Goal: Information Seeking & Learning: Compare options

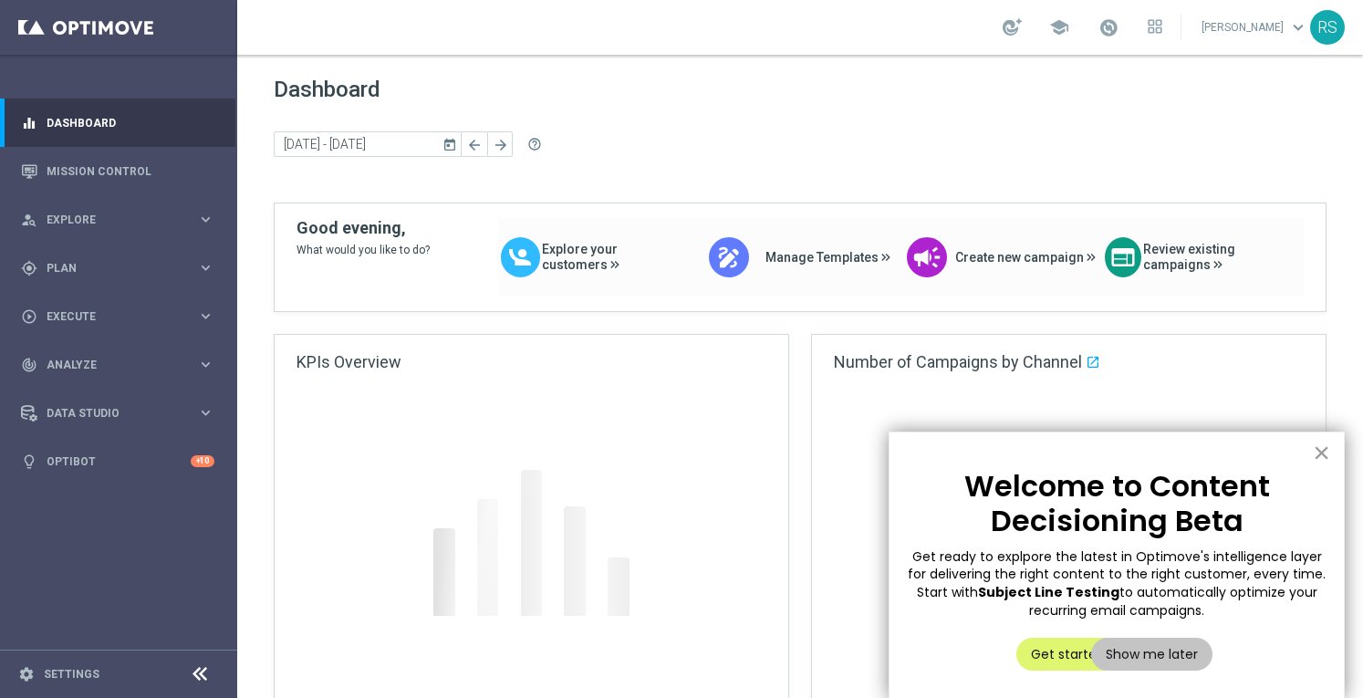
click at [1327, 458] on button "×" at bounding box center [1321, 452] width 17 height 29
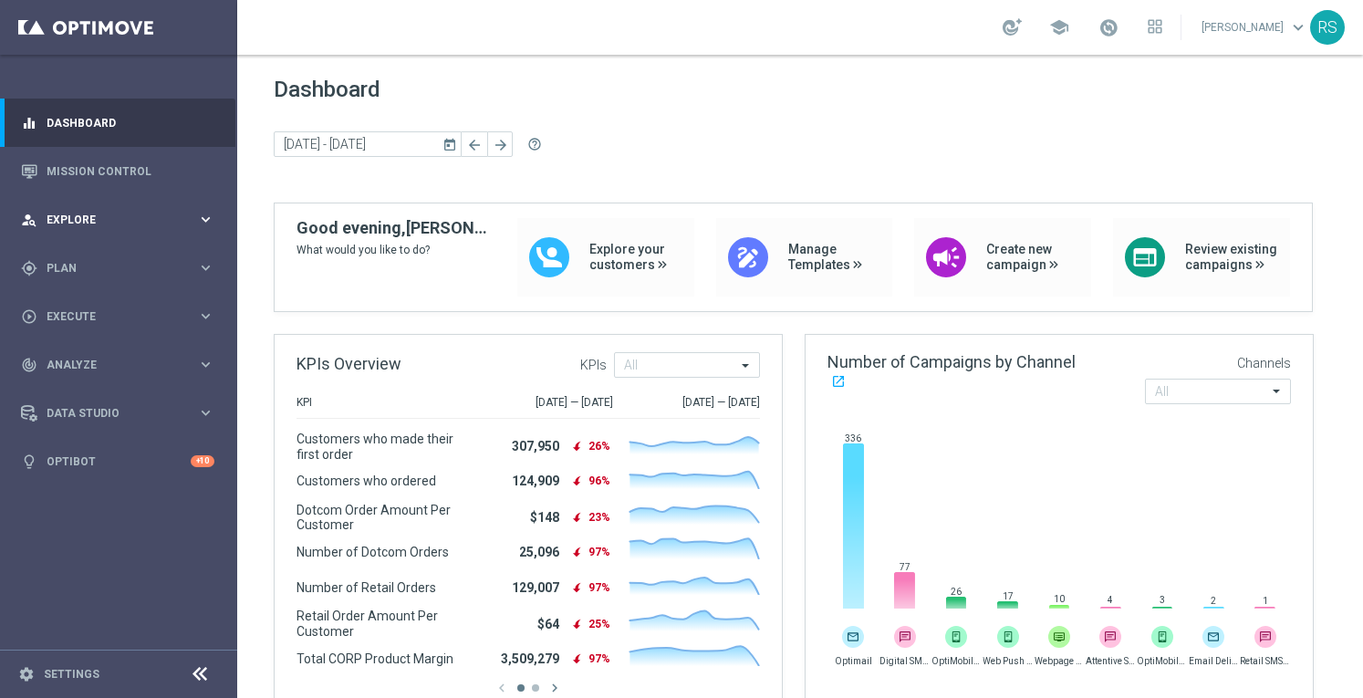
click at [68, 218] on span "Explore" at bounding box center [122, 219] width 151 height 11
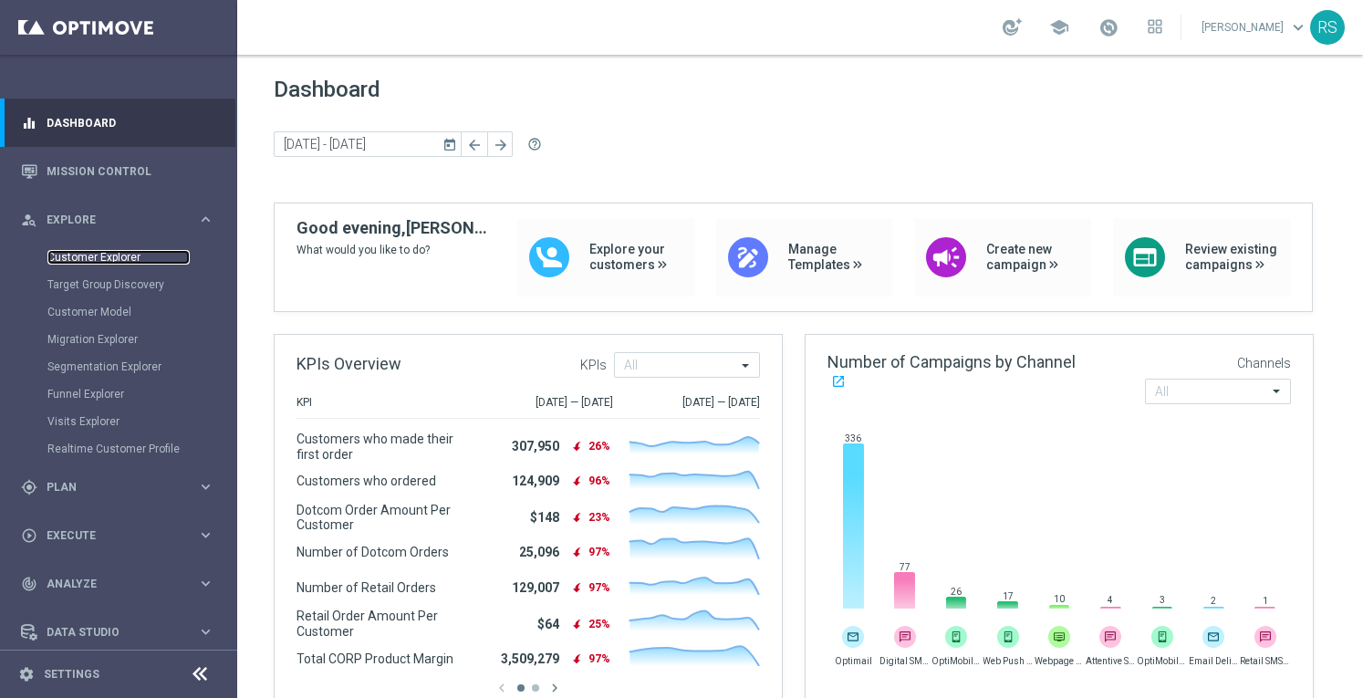
click at [84, 256] on link "Customer Explorer" at bounding box center [118, 257] width 142 height 15
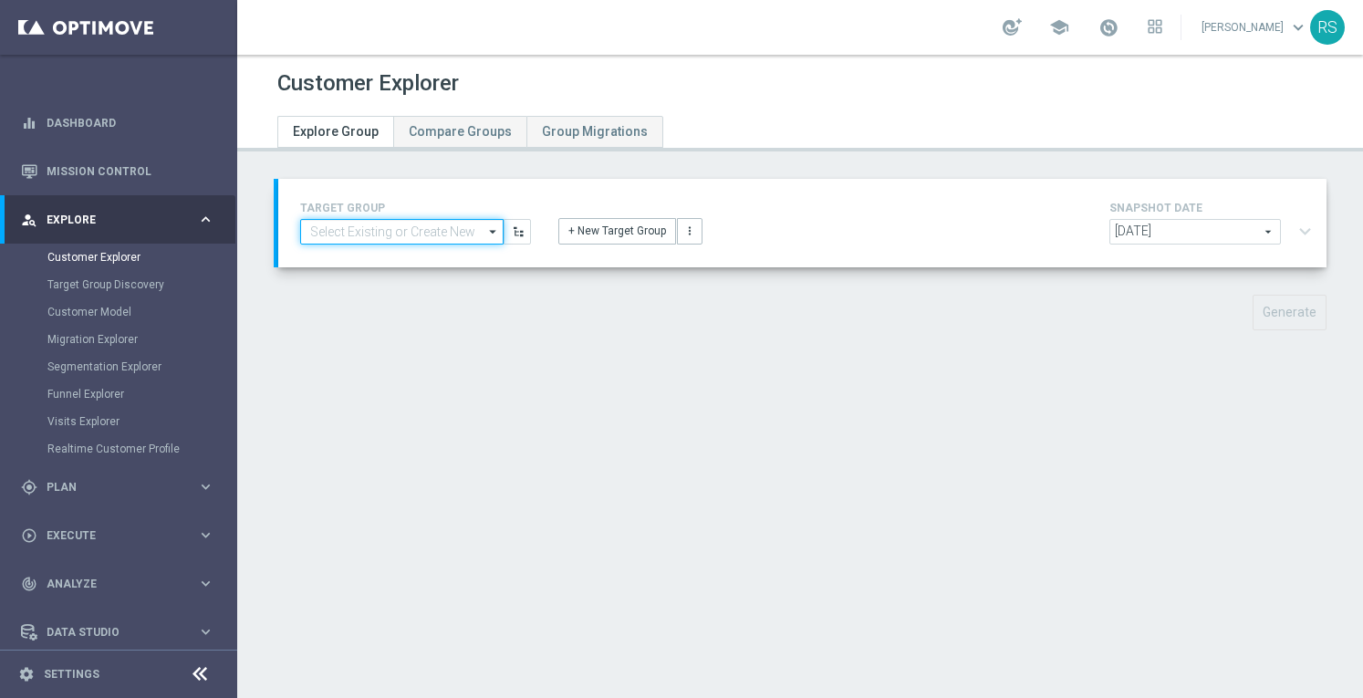
click at [407, 234] on input at bounding box center [401, 232] width 203 height 26
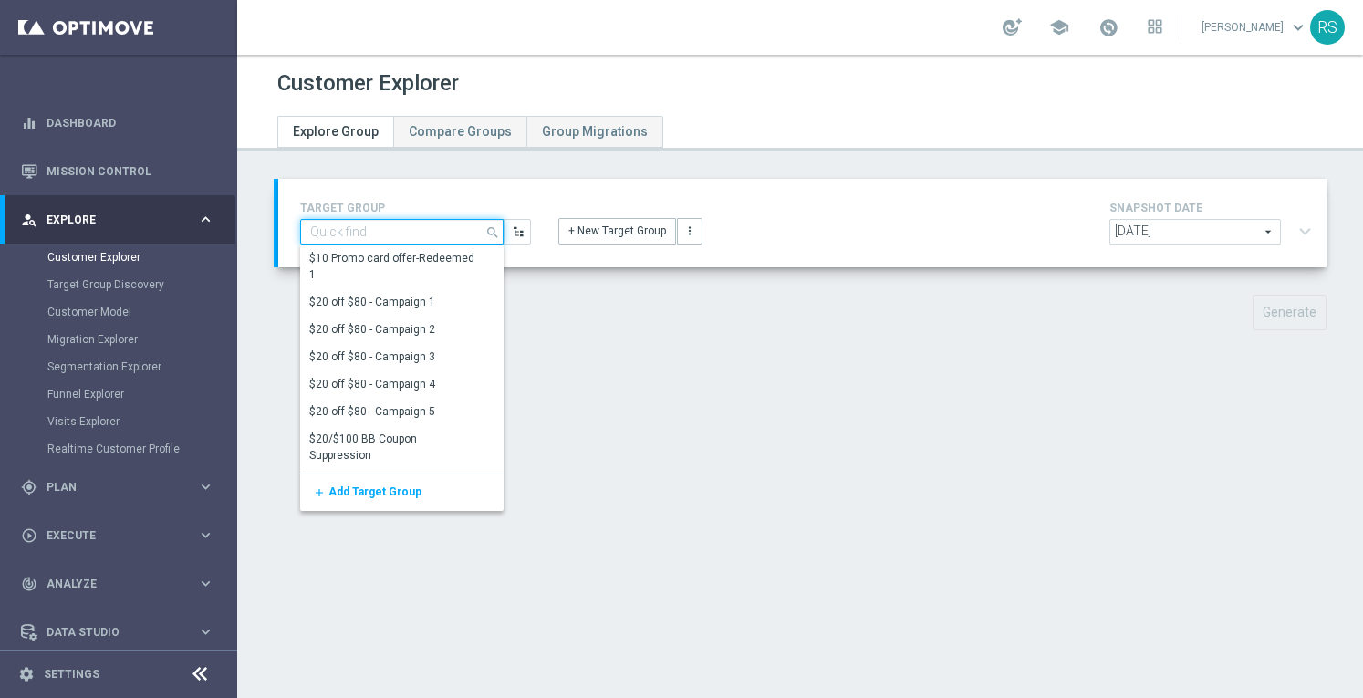
paste input "2023_CLM_Top50_ReactivatedPurchasers"
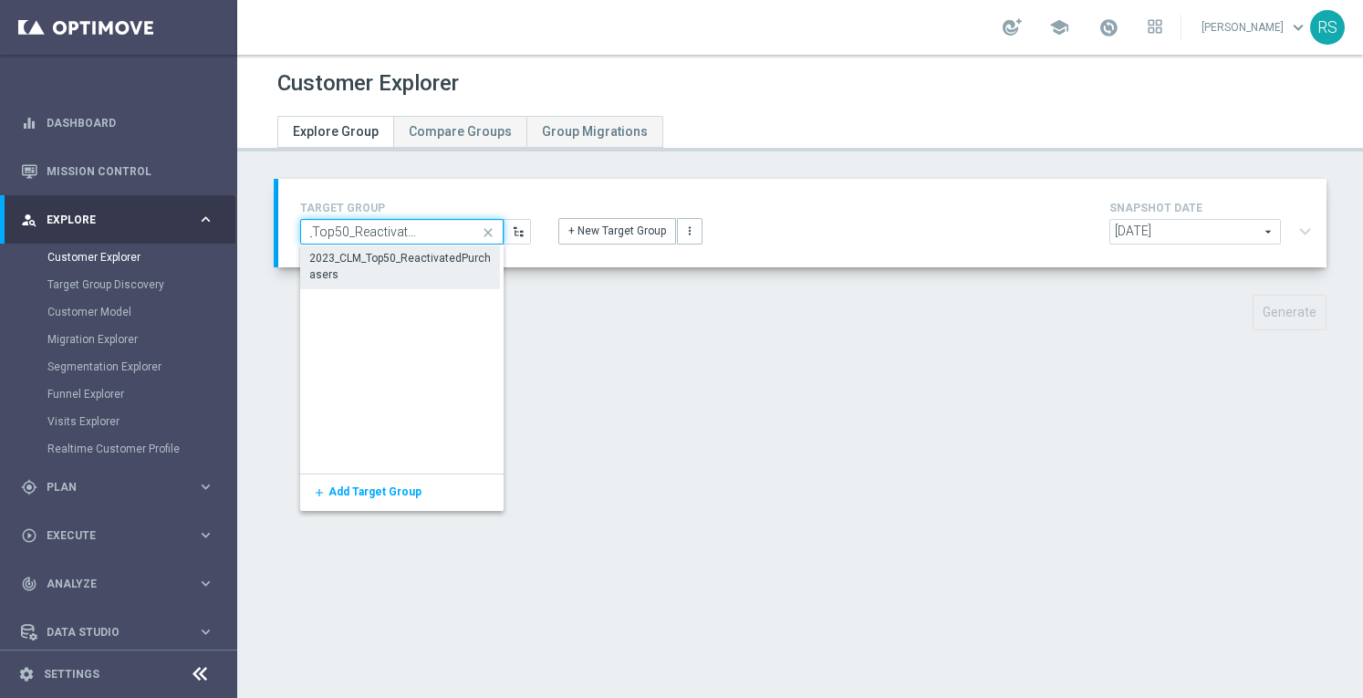
type input "2023_CLM_Top50_ReactivatedPurchasers"
click at [357, 276] on div "2023_CLM_Top50_ReactivatedPurchasers" at bounding box center [400, 266] width 182 height 33
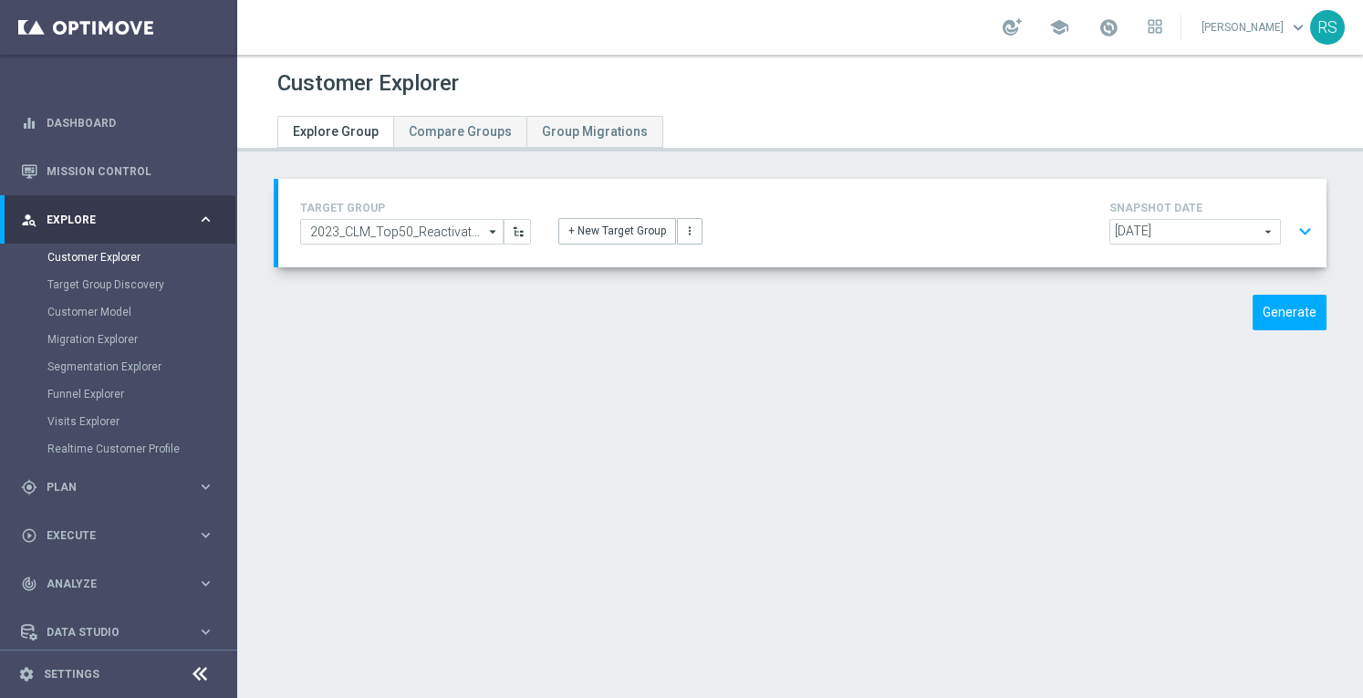
click at [1292, 236] on button "expand_more" at bounding box center [1305, 231] width 26 height 35
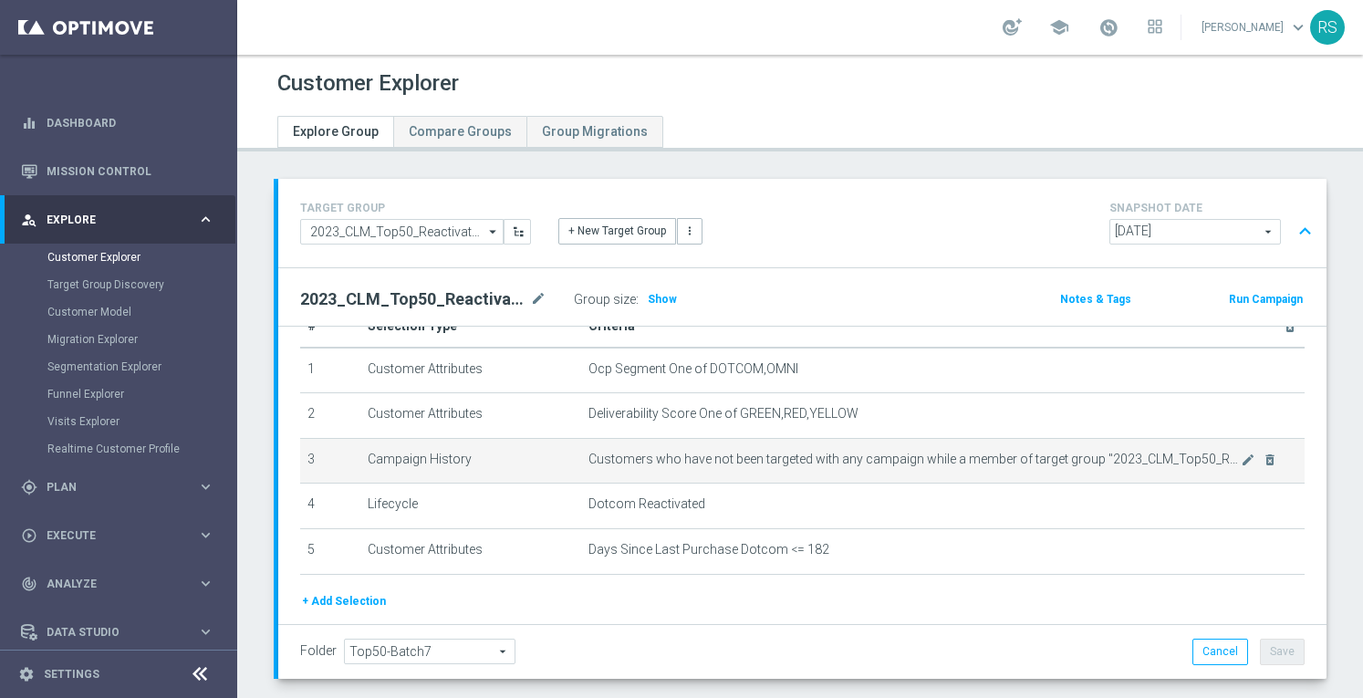
scroll to position [40, 0]
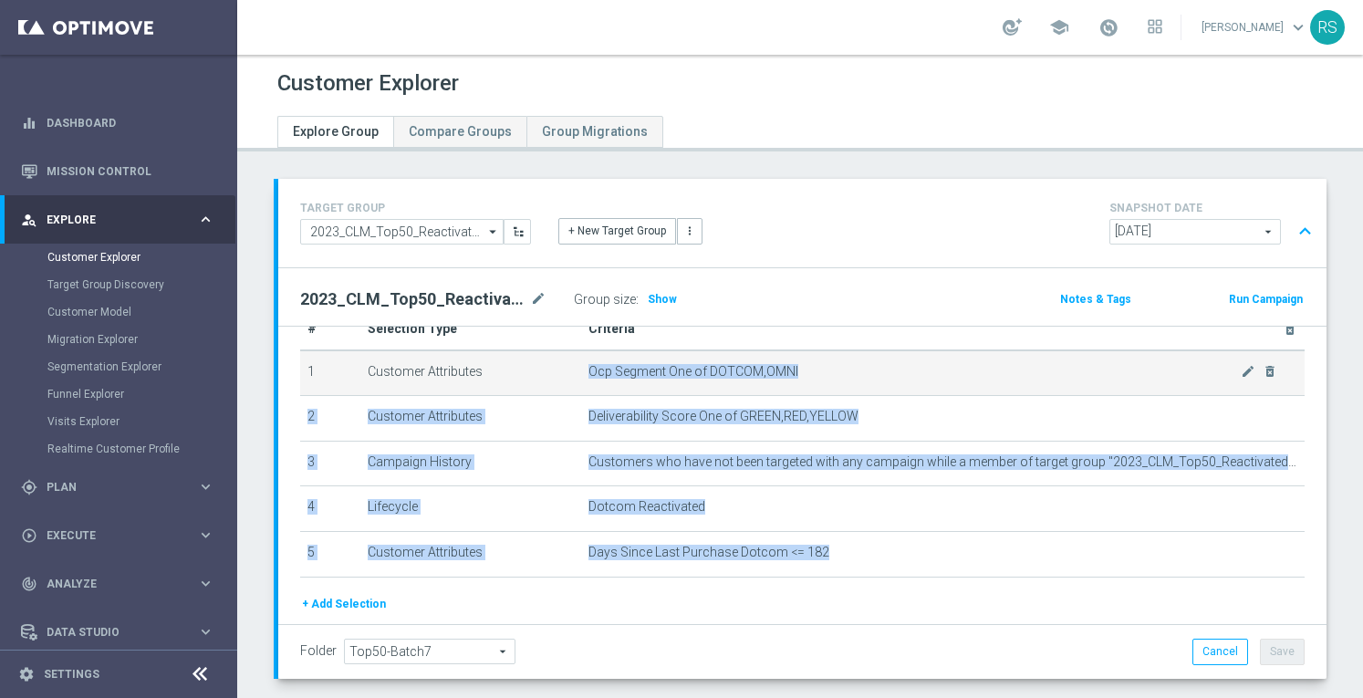
drag, startPoint x: 855, startPoint y: 558, endPoint x: 577, endPoint y: 359, distance: 342.1
click at [577, 359] on tbody "1 Customer Attributes Ocp Segment One of DOTCOM,OMNI mode_edit delete_forever 2…" at bounding box center [802, 463] width 1005 height 226
copy tbody "Ocp Segment One of DOTCOM,OMNI mode_edit delete_forever 2 Customer Attributes D…"
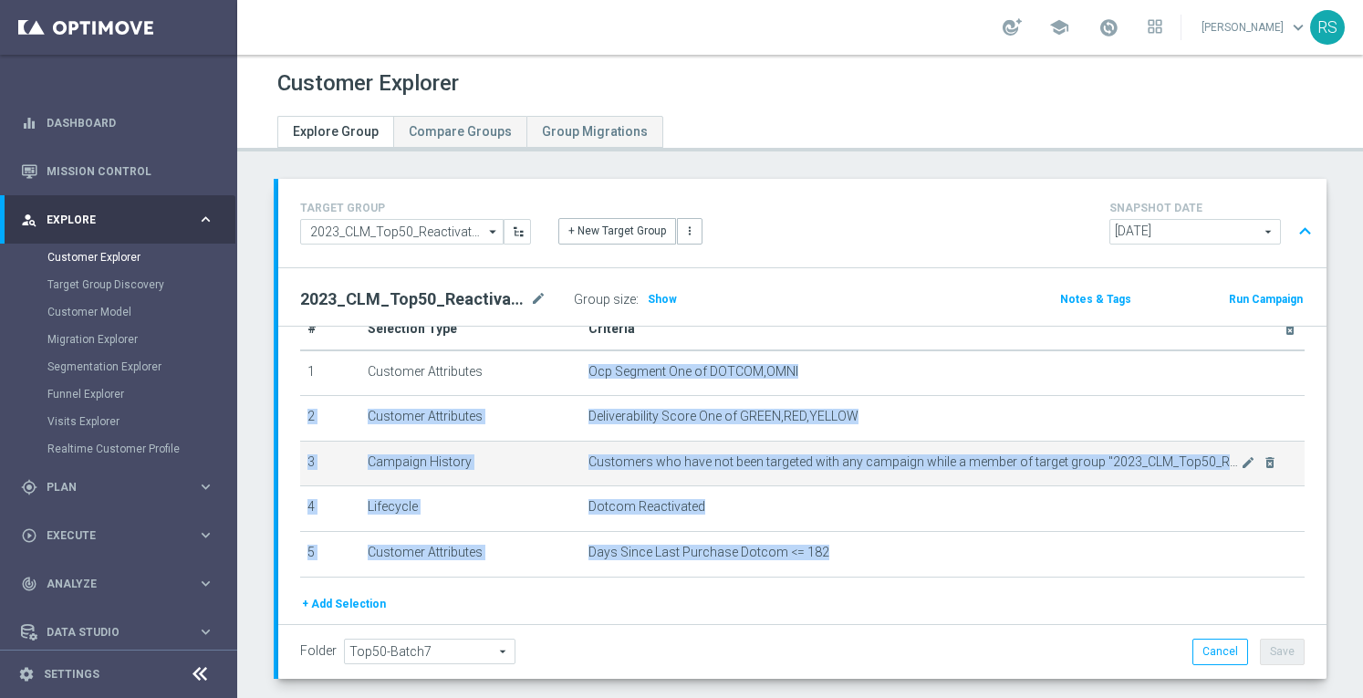
scroll to position [0, 0]
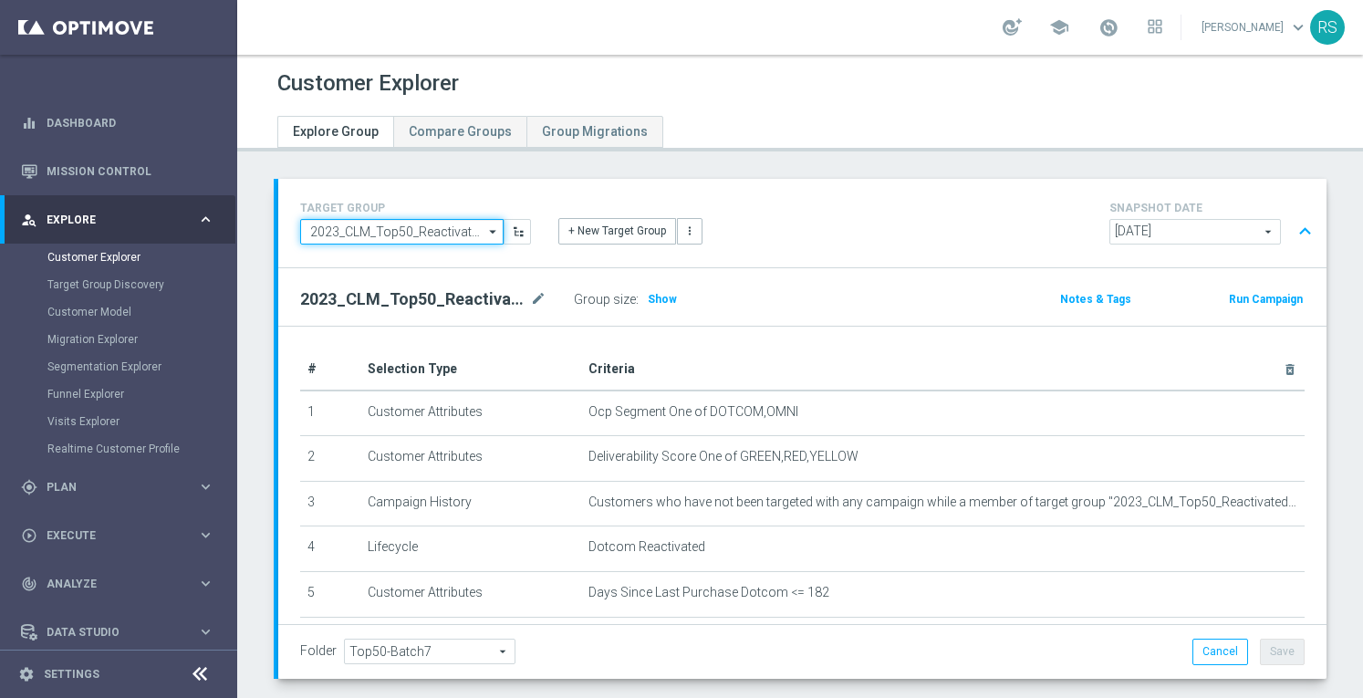
click at [439, 235] on input "2023_CLM_Top50_ReactivatedPurchasers" at bounding box center [401, 232] width 203 height 26
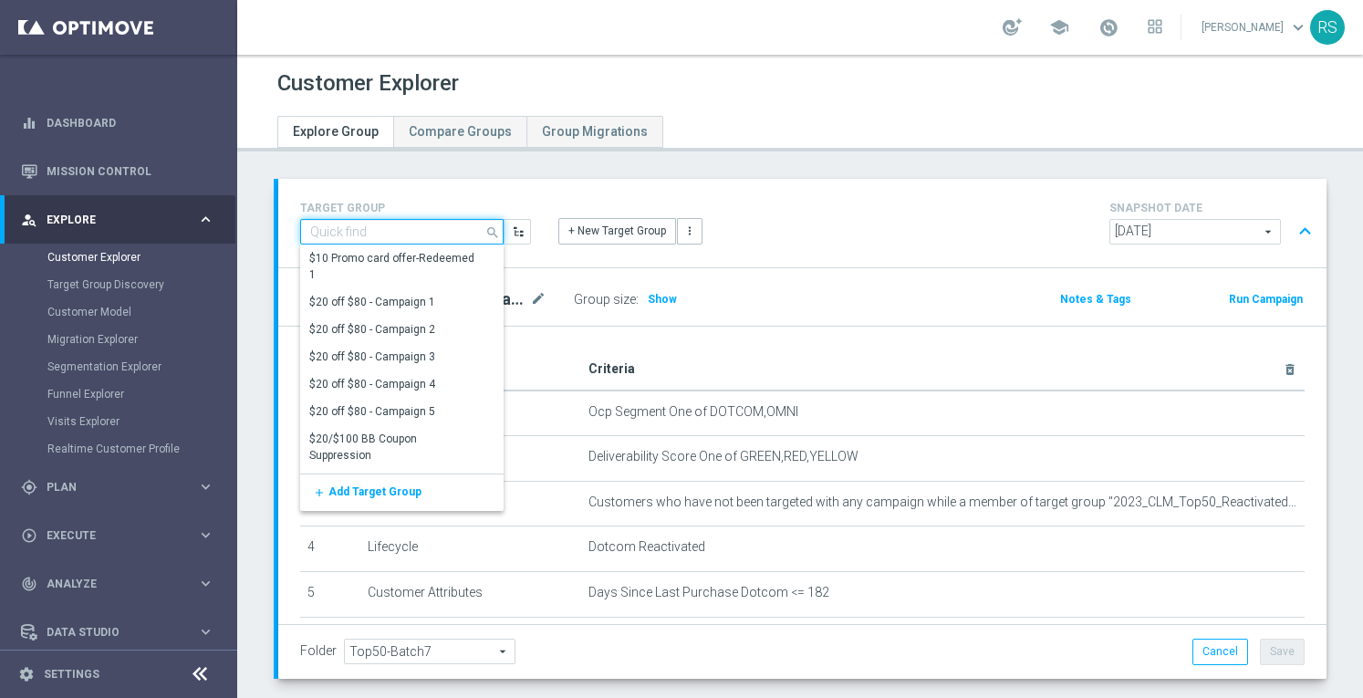
paste input "ER_OMNI_MedCritical_RiskOfChurn_T1"
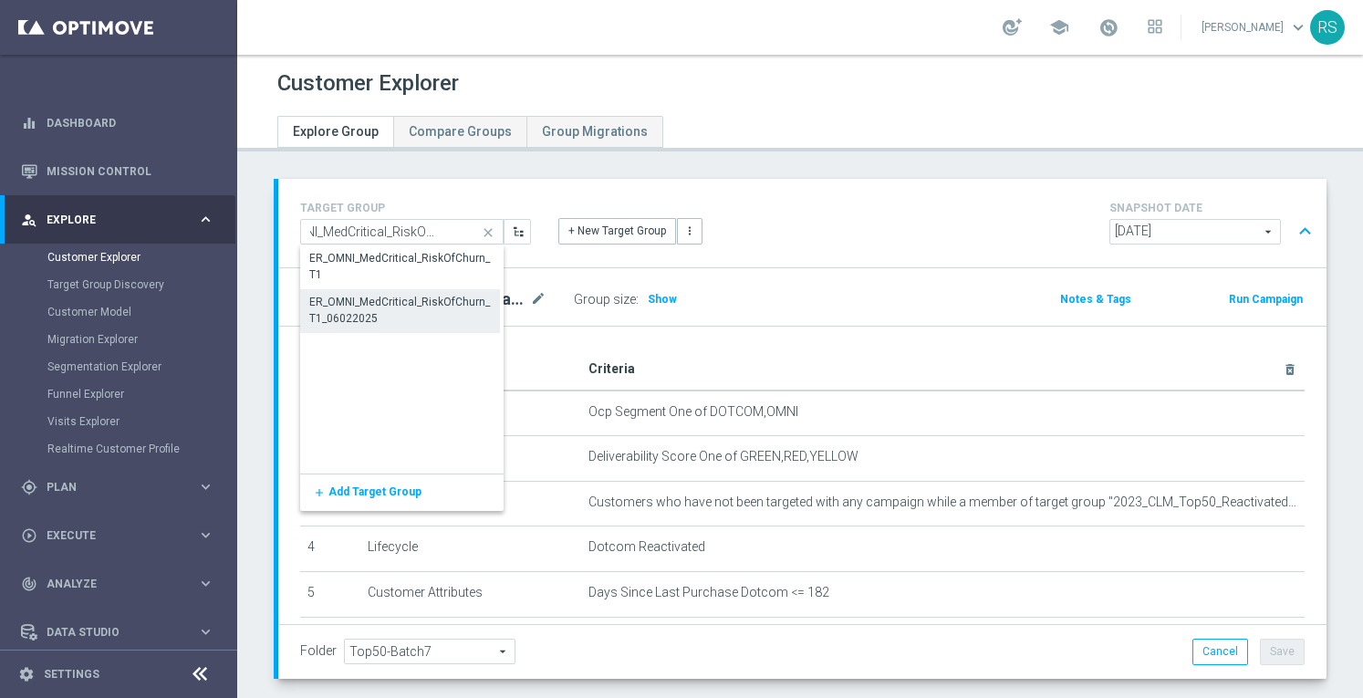
click at [407, 307] on div "ER_OMNI_MedCritical_RiskOfChurn_T1_06022025" at bounding box center [400, 310] width 182 height 33
type input "ER_OMNI_MedCritical_RiskOfChurn_T1_06022025"
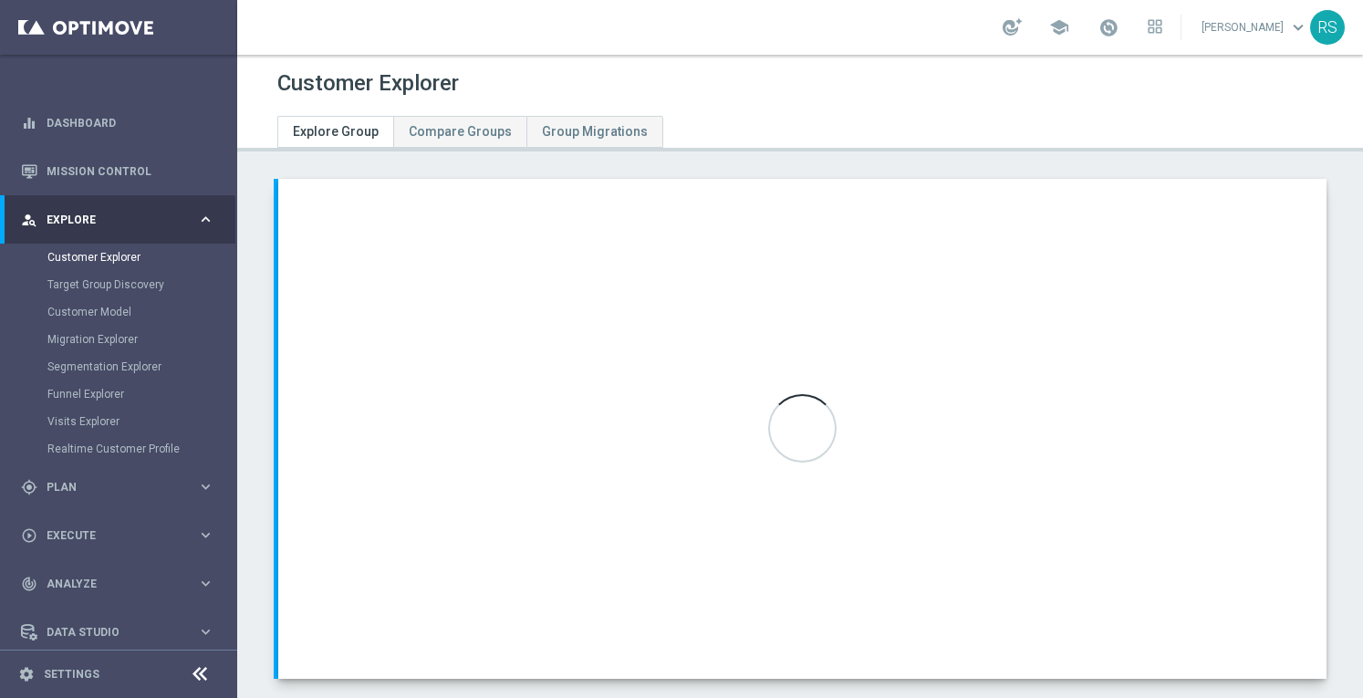
checkbox input "true"
type input "FY24_DC_Churn 20off80"
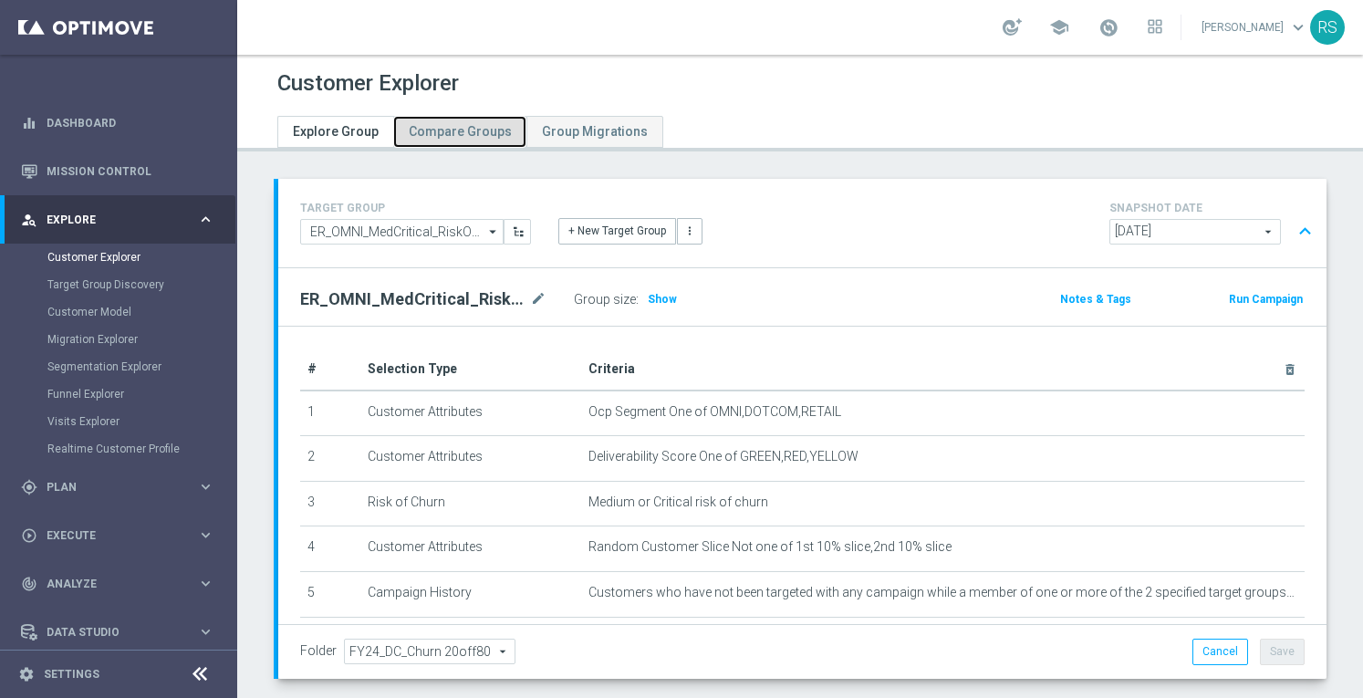
click at [393, 126] on link "Compare Groups" at bounding box center [459, 132] width 133 height 32
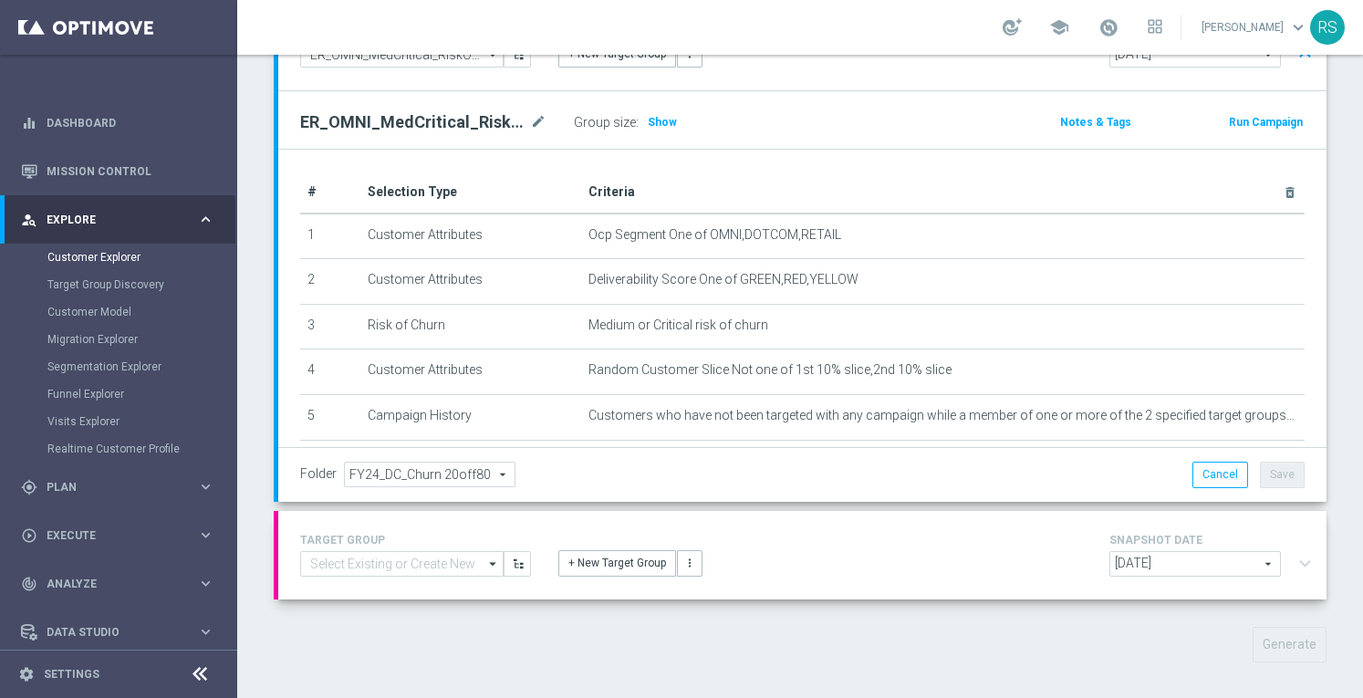
scroll to position [184, 0]
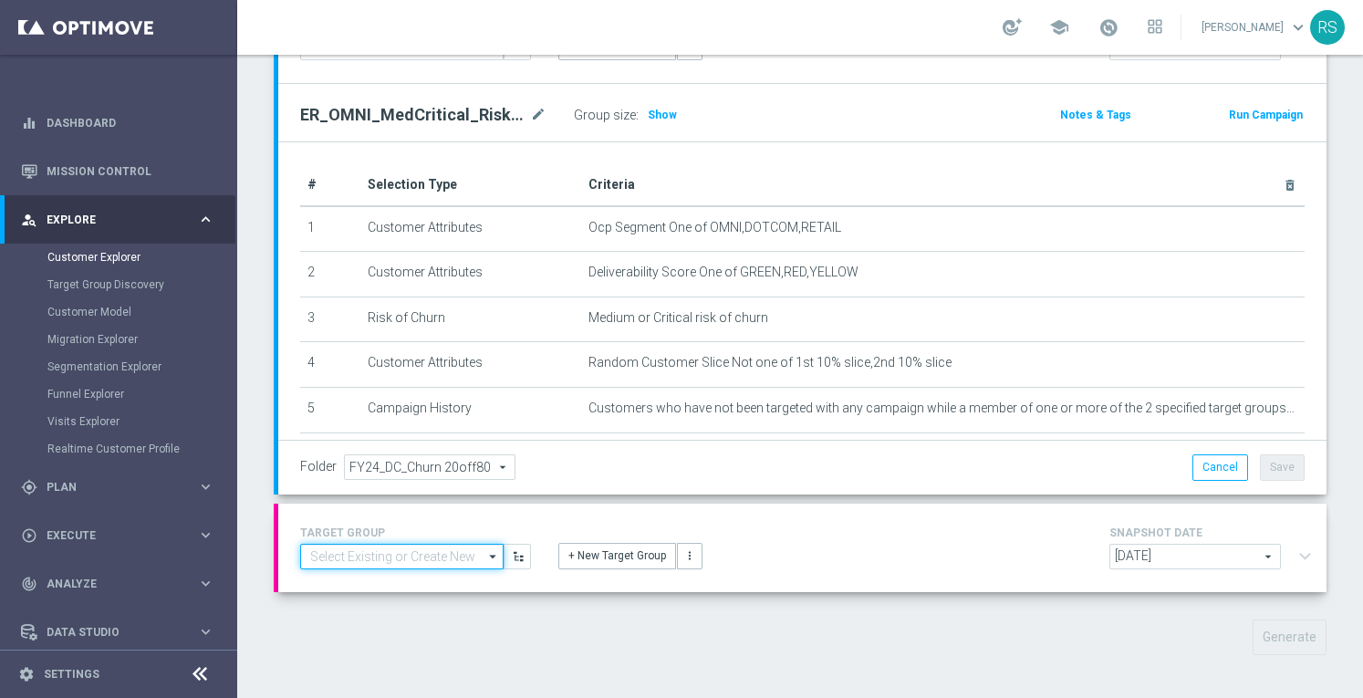
click at [421, 552] on input at bounding box center [401, 557] width 203 height 26
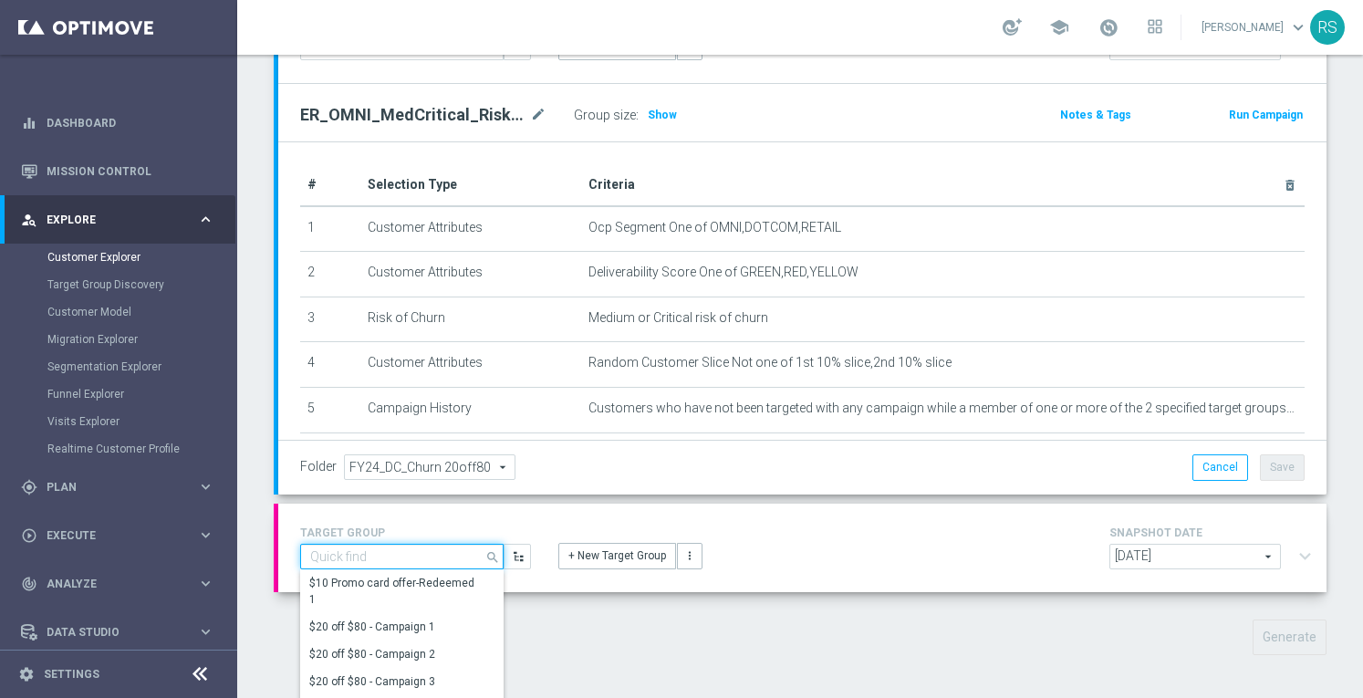
paste input "ER_OMNI_MedCritical_RiskOfChurn_T1"
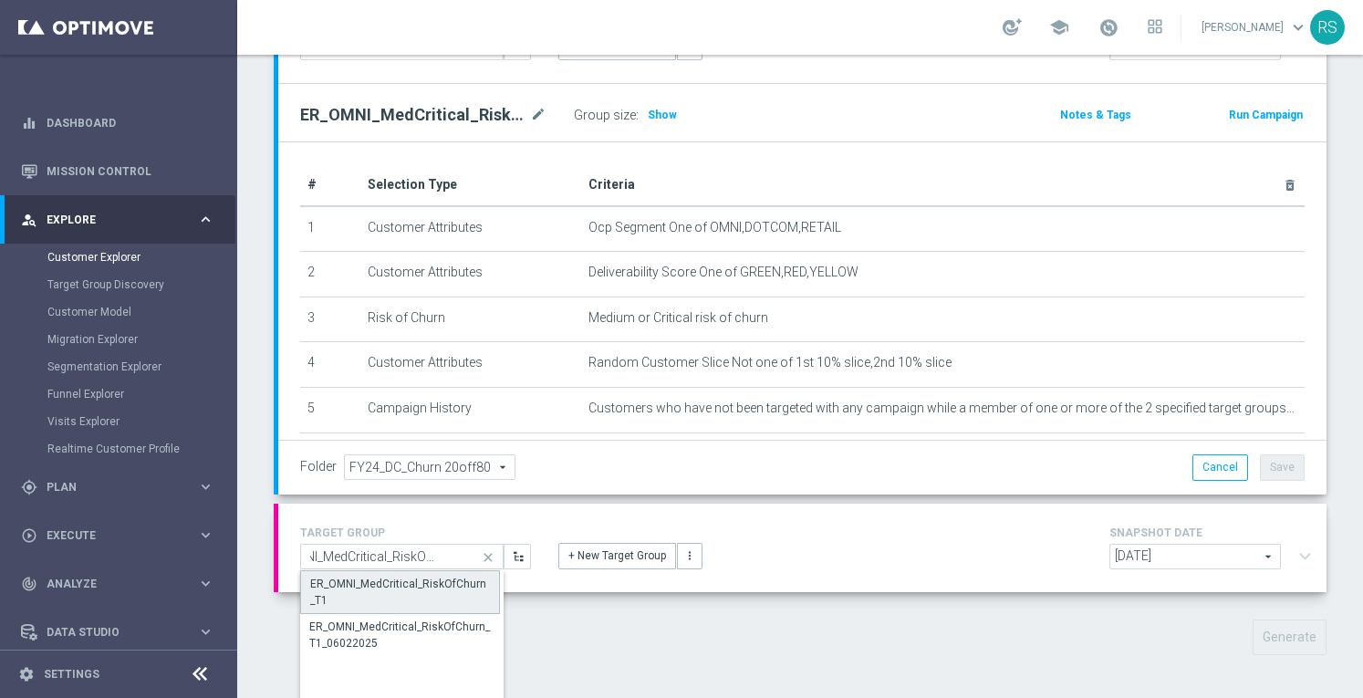
click at [388, 585] on div "ER_OMNI_MedCritical_RiskOfChurn_T1" at bounding box center [400, 592] width 180 height 33
type input "ER_OMNI_MedCritical_RiskOfChurn_T1"
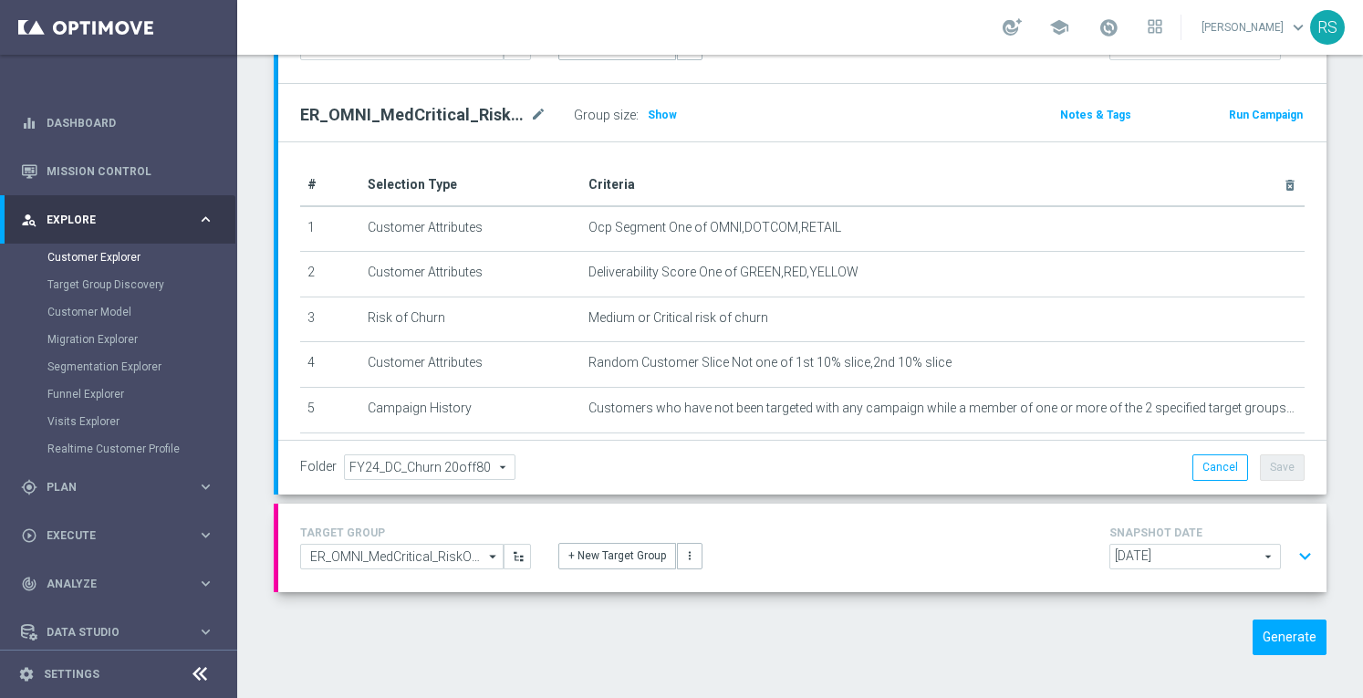
click at [1293, 550] on button "expand_more" at bounding box center [1305, 556] width 26 height 35
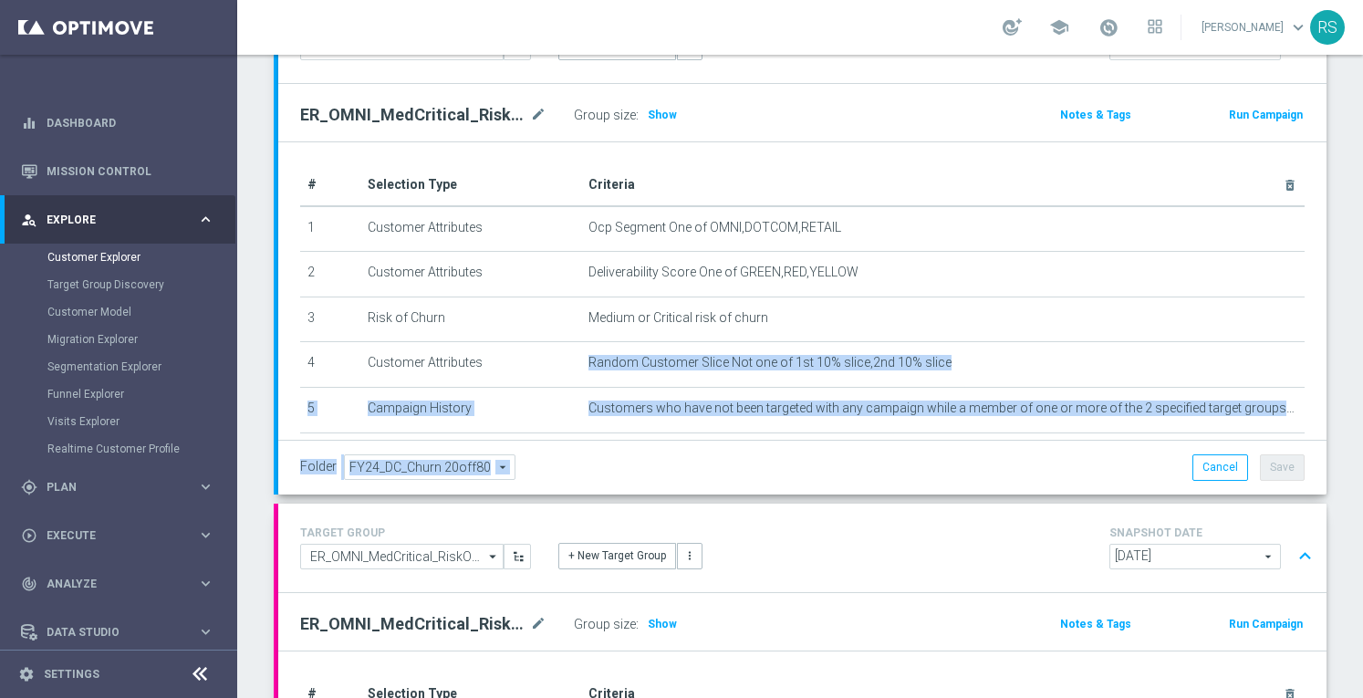
scroll to position [268, 0]
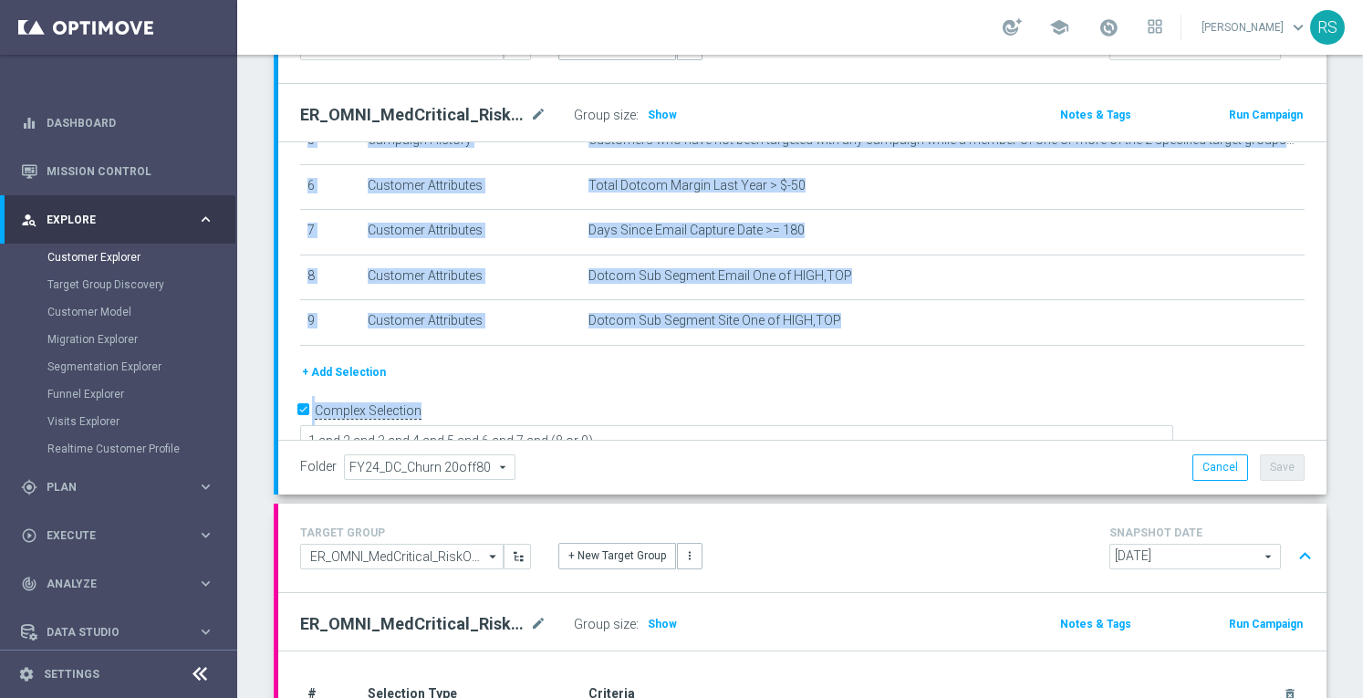
drag, startPoint x: 852, startPoint y: 340, endPoint x: 843, endPoint y: 391, distance: 51.9
click at [843, 391] on div "# Selection Type Criteria delete_forever 1 Customer Attributes Ocp Segment One …" at bounding box center [802, 175] width 1048 height 603
click at [863, 377] on div "+ Add Selection" at bounding box center [803, 379] width 1032 height 34
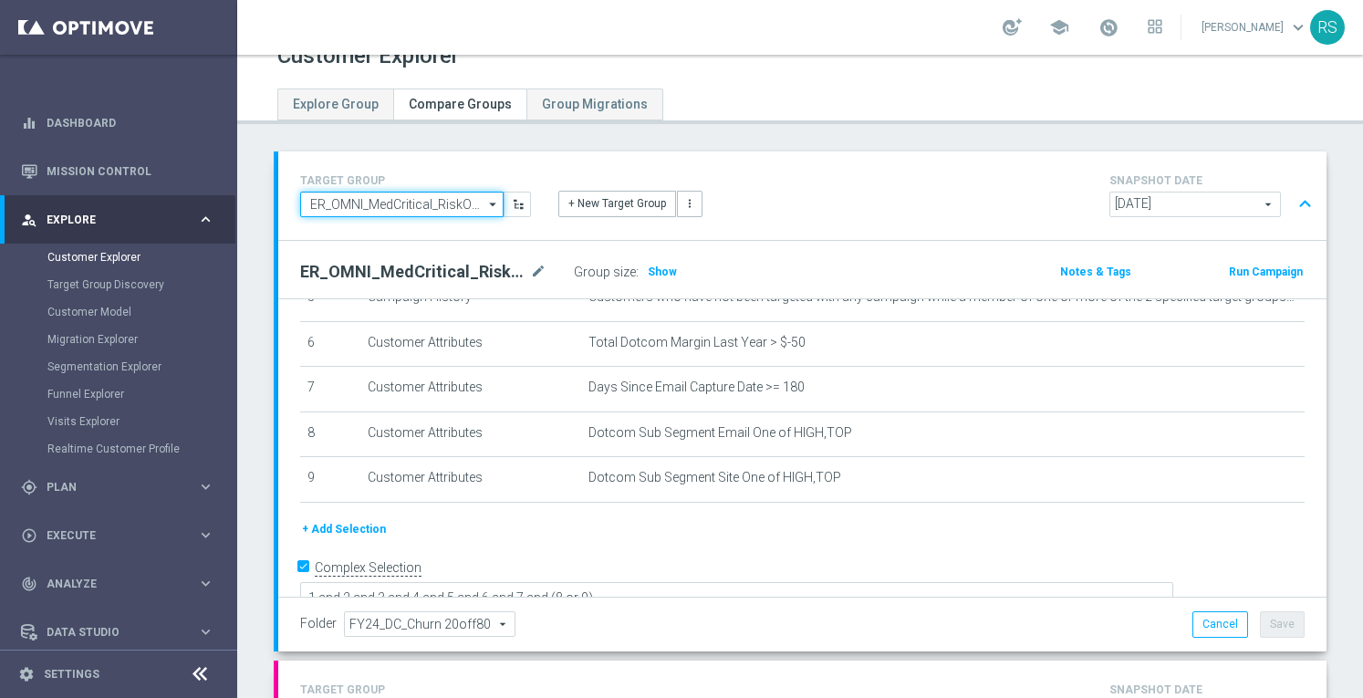
click at [442, 207] on input "ER_OMNI_MedCritical_RiskOfChurn_T1_06022025" at bounding box center [401, 205] width 203 height 26
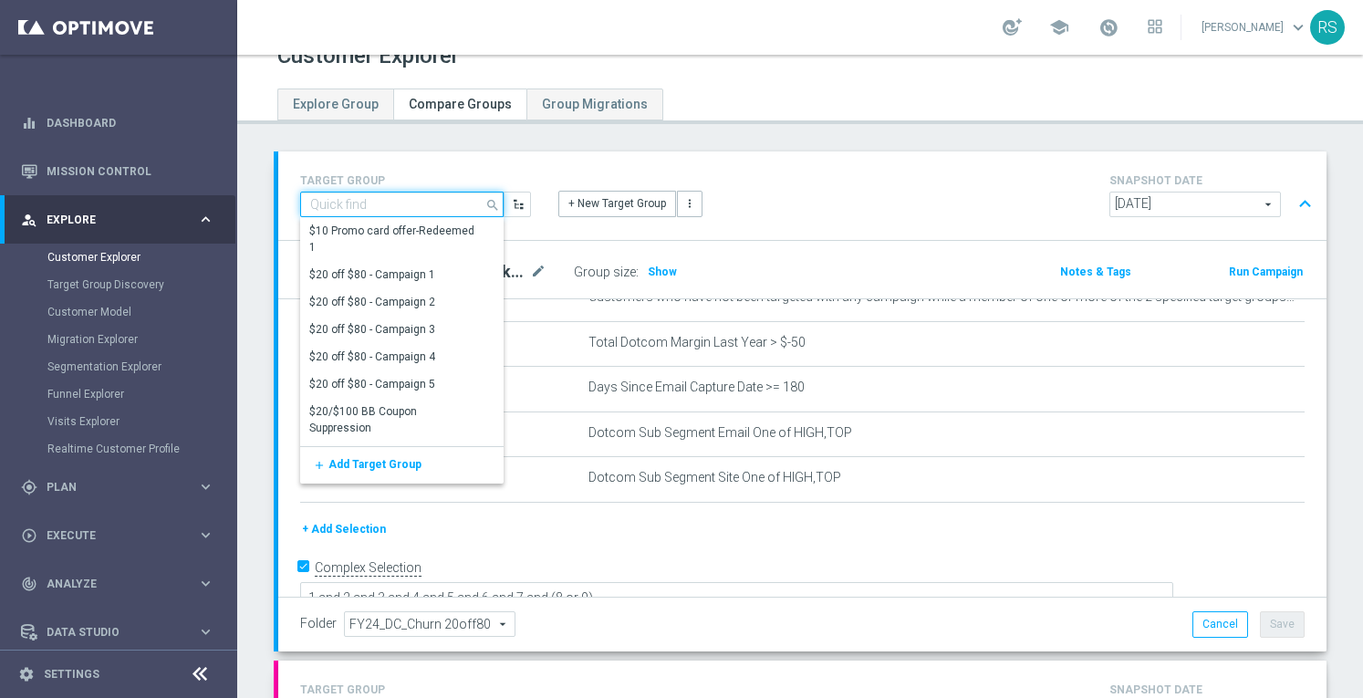
paste input "ER_DC_20240605_RiskOfChurn_20off80_T2"
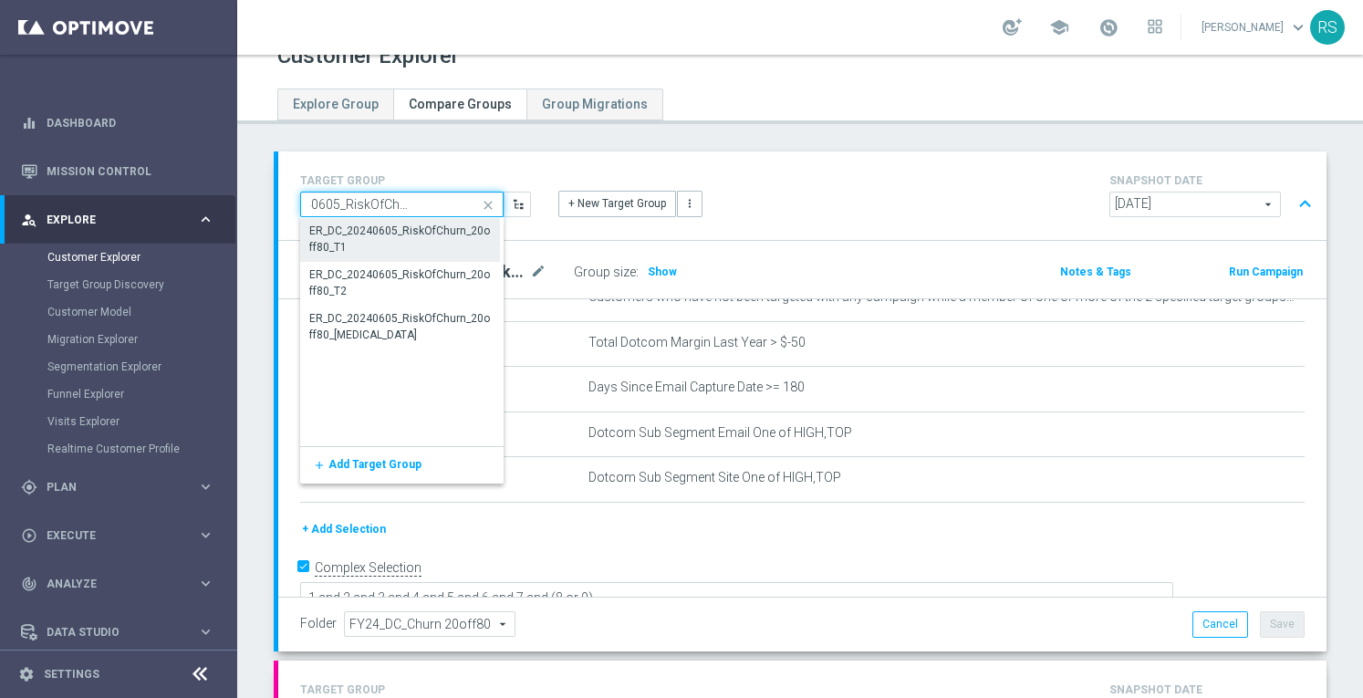
scroll to position [0, 66]
click at [339, 246] on div "ER_DC_20240605_RiskOfChurn_20off80_T1" at bounding box center [400, 240] width 180 height 33
type input "ER_DC_20240605_RiskOfChurn_20off80_T1"
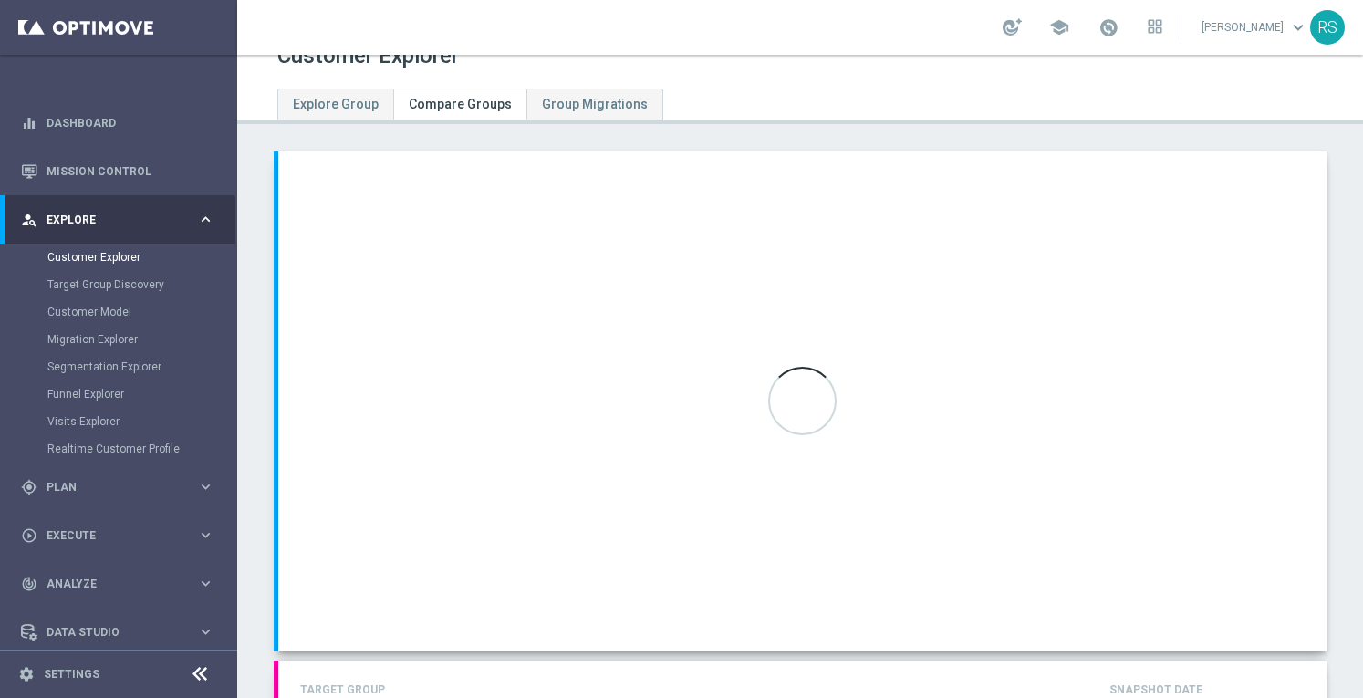
checkbox input "false"
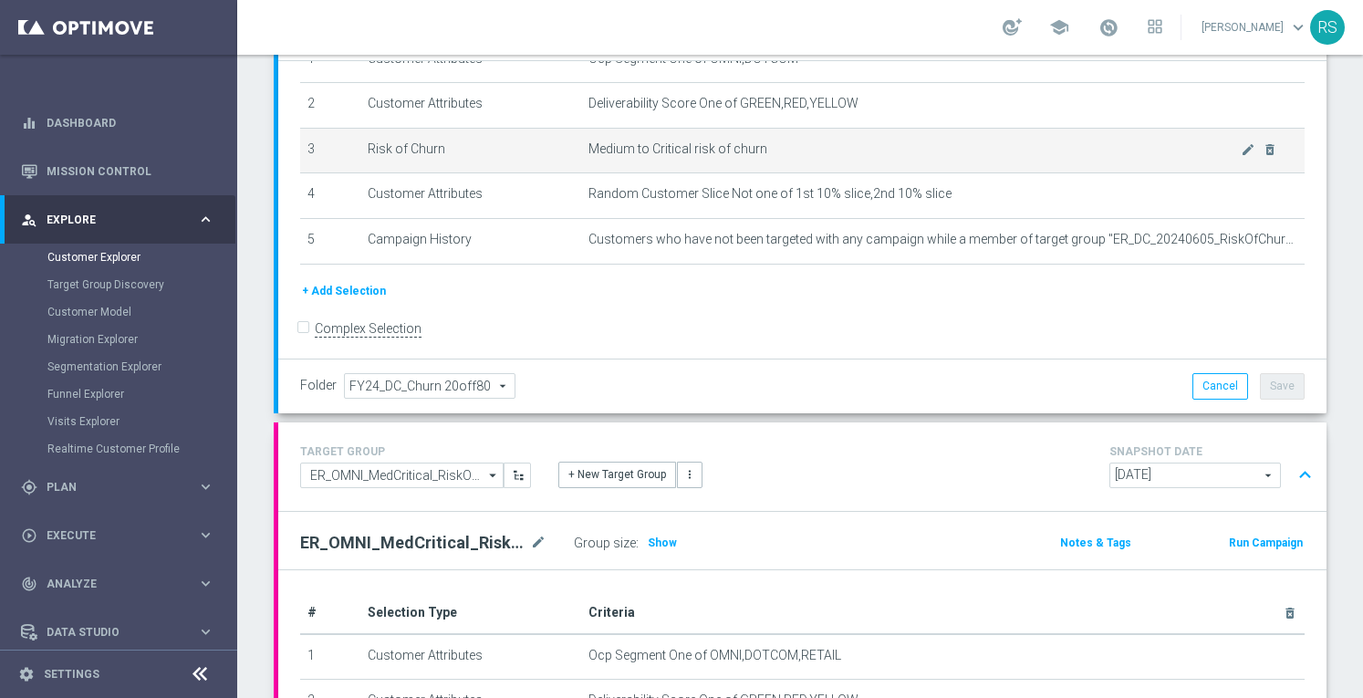
scroll to position [266, 0]
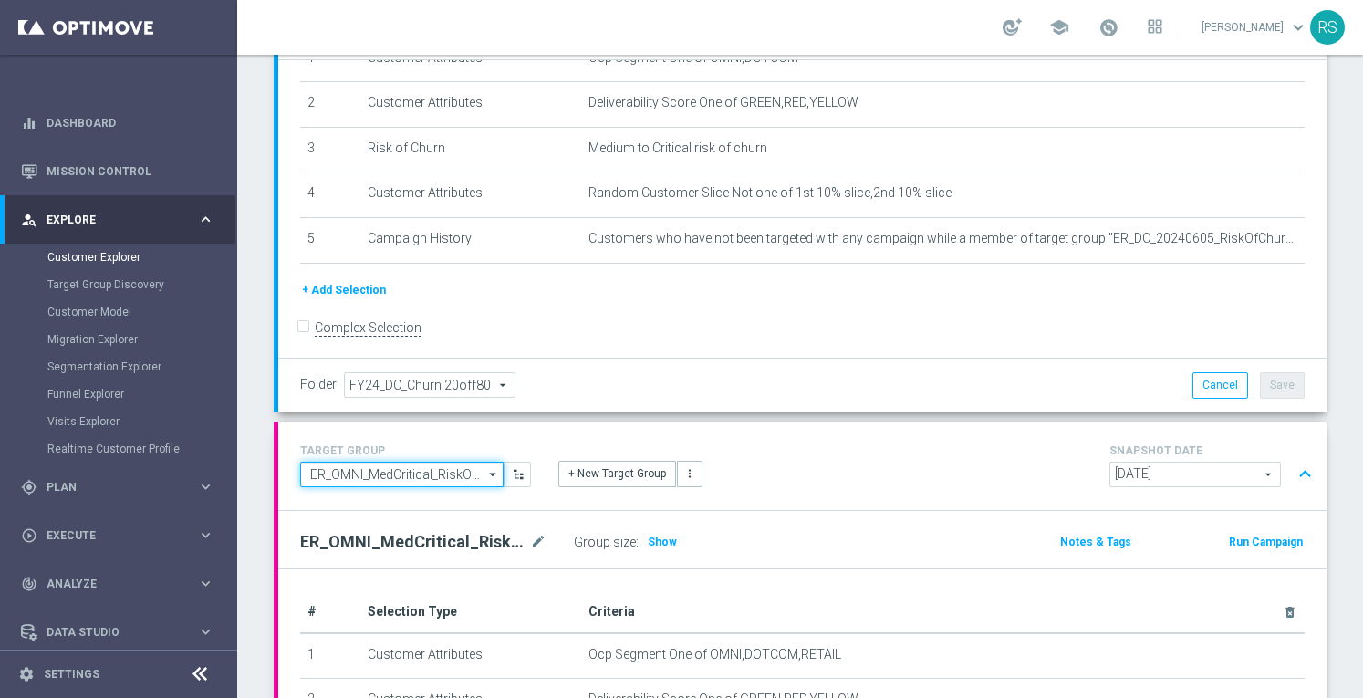
click at [369, 469] on input "ER_OMNI_MedCritical_RiskOfChurn_T1" at bounding box center [401, 475] width 203 height 26
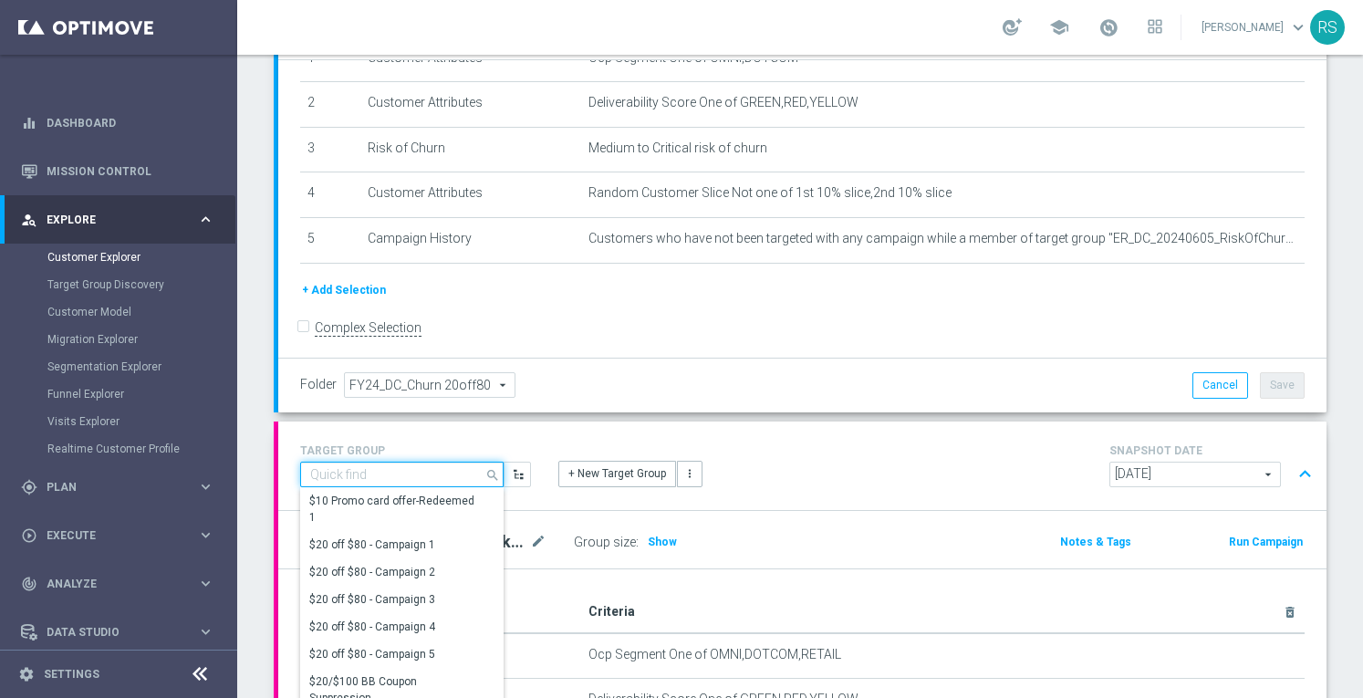
paste input "ER_DC_20240605_RiskOfChurn_20off80_T2"
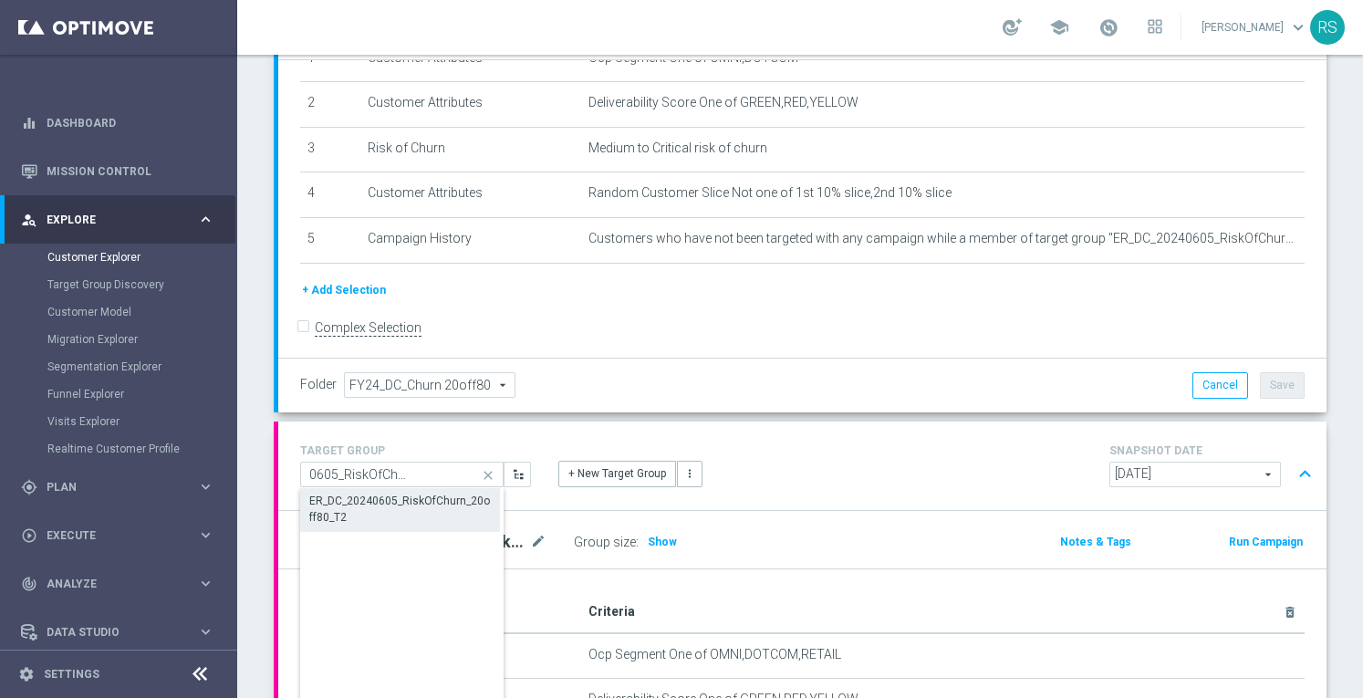
click at [381, 506] on div "ER_DC_20240605_RiskOfChurn_20off80_T2" at bounding box center [400, 509] width 182 height 33
type input "ER_DC_20240605_RiskOfChurn_20off80_T2"
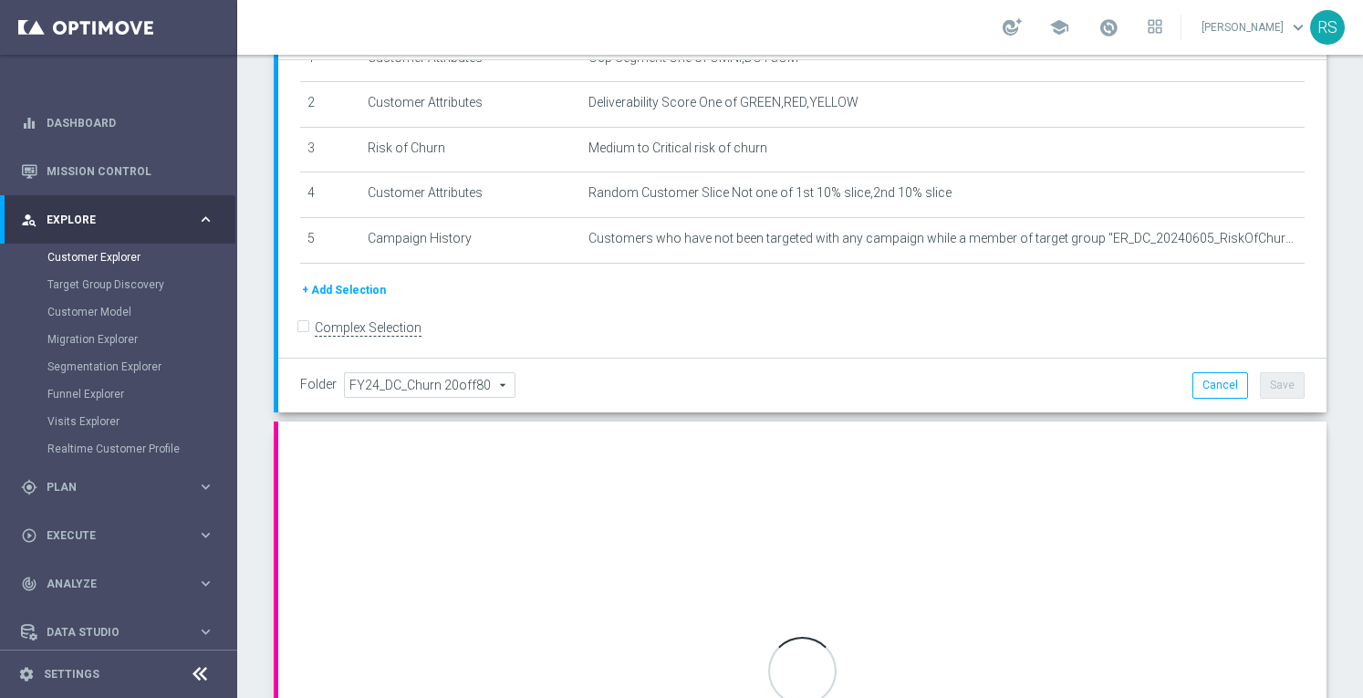
checkbox input "false"
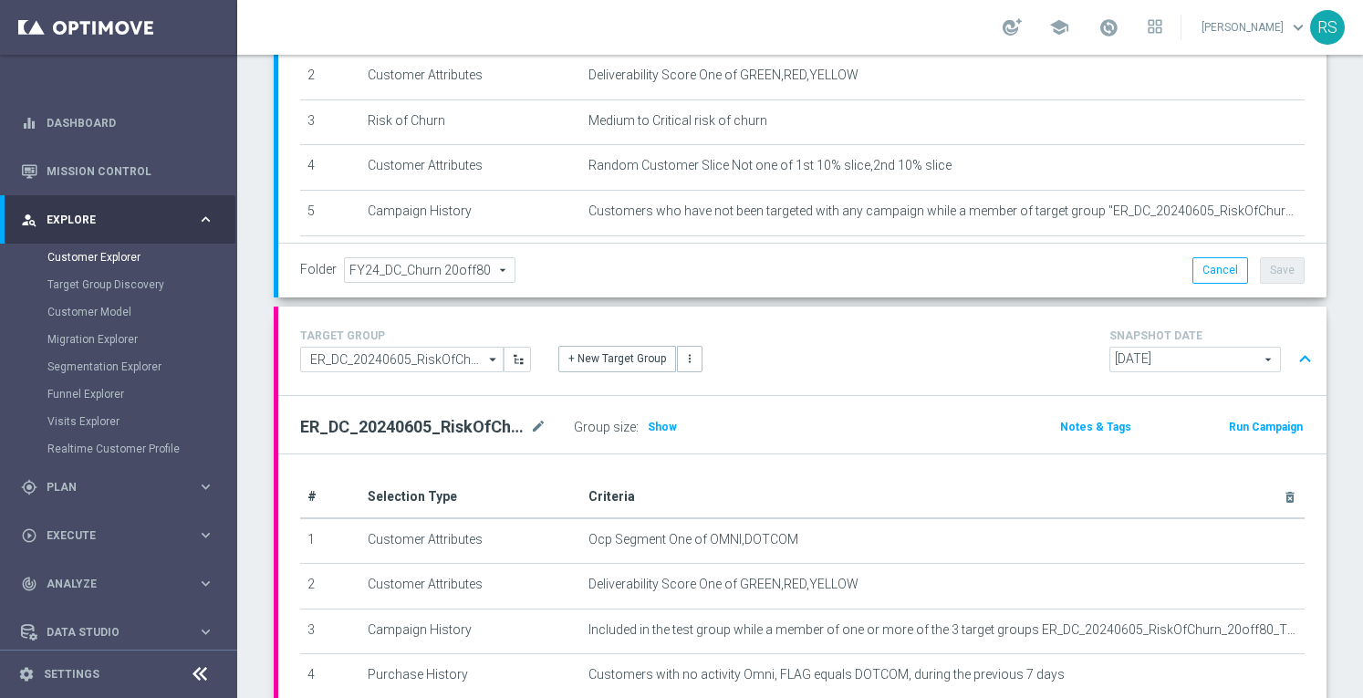
scroll to position [88, 0]
